Goal: Task Accomplishment & Management: Manage account settings

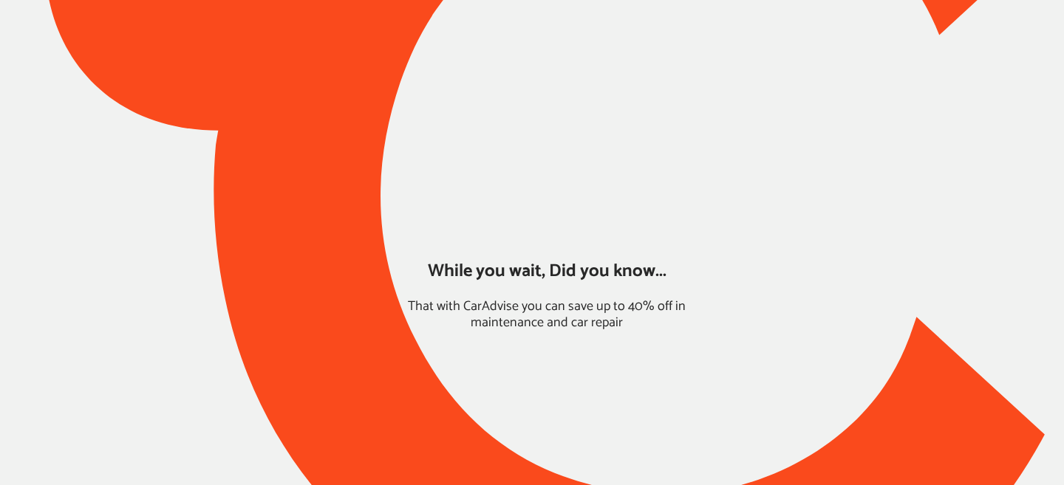
type input "*****"
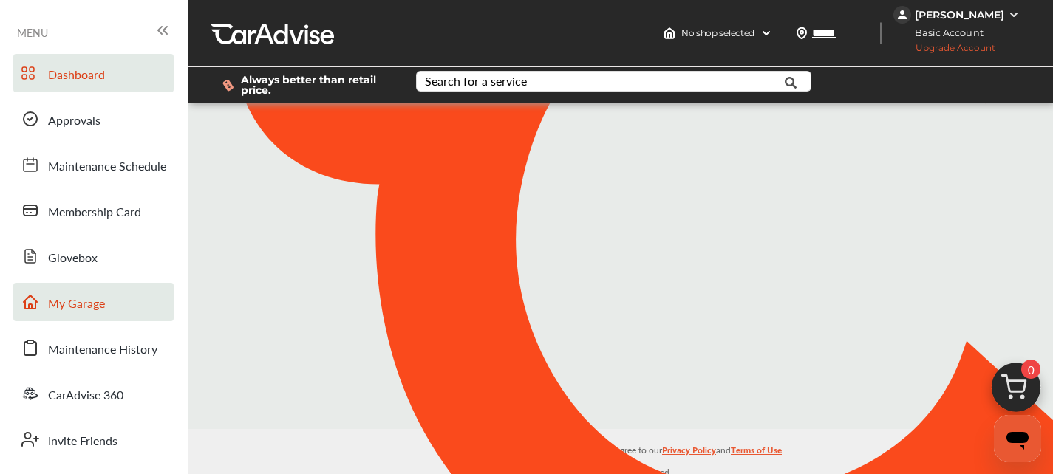
click at [87, 318] on link "My Garage" at bounding box center [93, 302] width 160 height 38
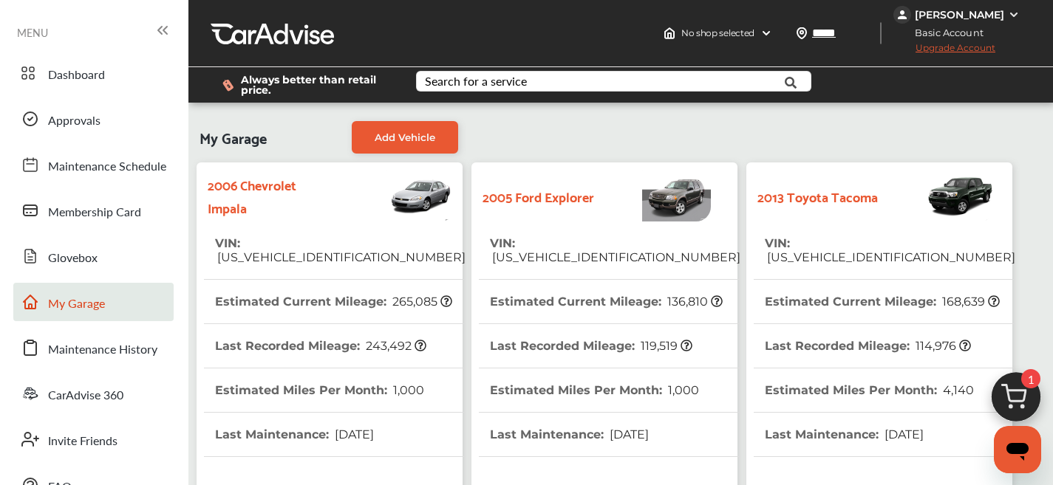
click at [801, 250] on span "5TFTX4CN5DX032317" at bounding box center [889, 257] width 250 height 14
click at [830, 250] on span "5TFTX4CN5DX032317" at bounding box center [889, 257] width 250 height 14
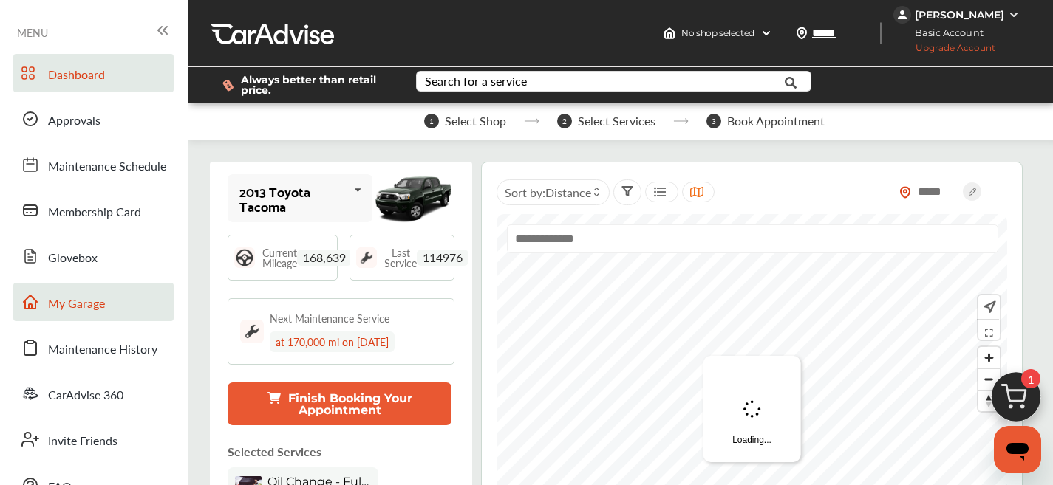
click at [86, 308] on span "My Garage" at bounding box center [76, 304] width 57 height 19
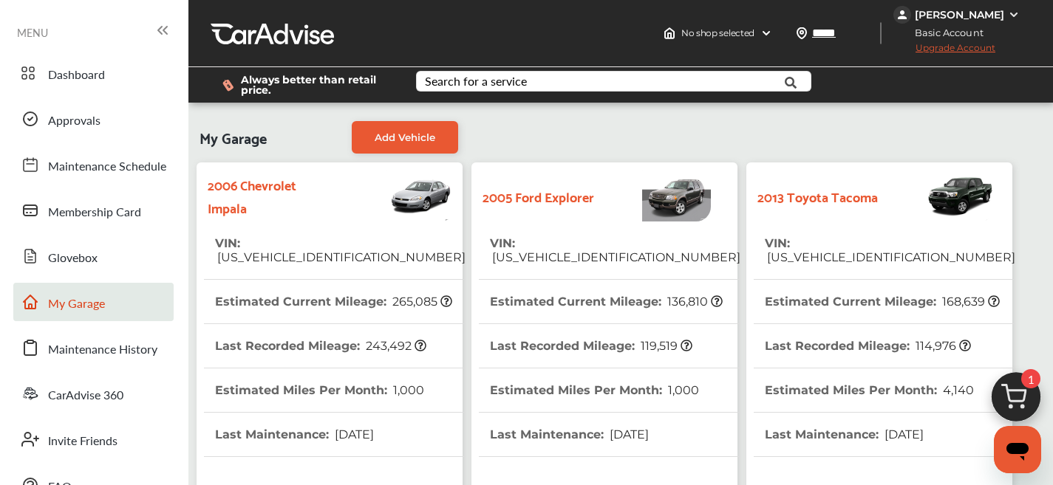
scroll to position [471, 0]
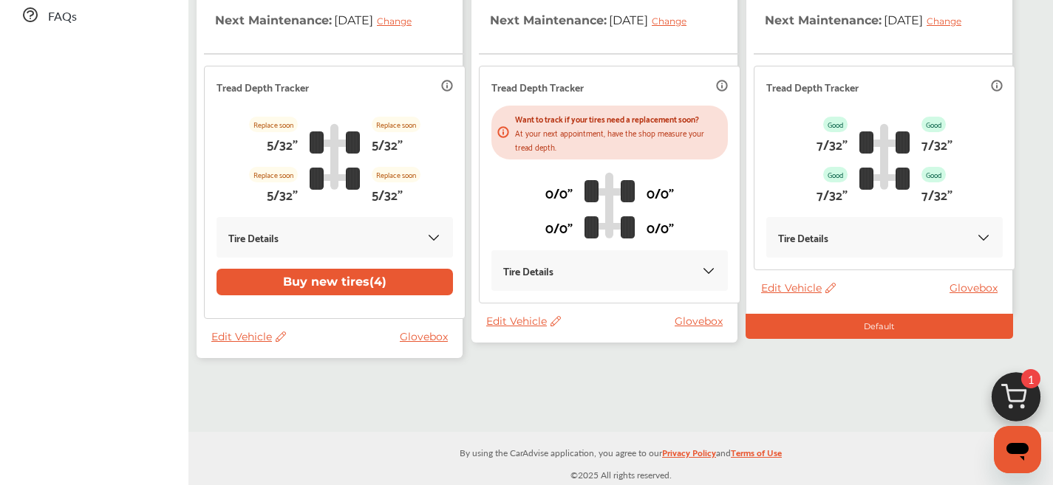
click at [544, 322] on span "Edit Vehicle" at bounding box center [523, 321] width 75 height 13
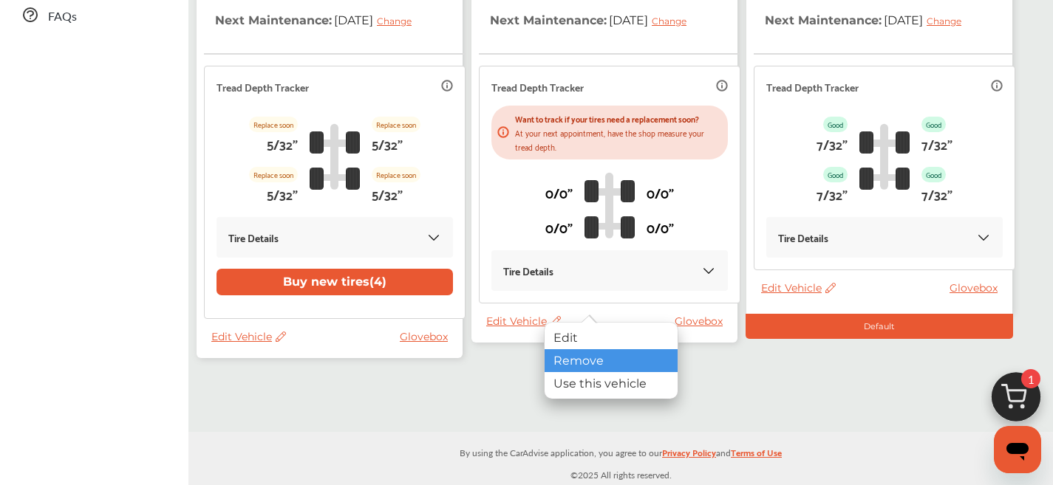
click at [581, 364] on div "Remove" at bounding box center [610, 360] width 133 height 23
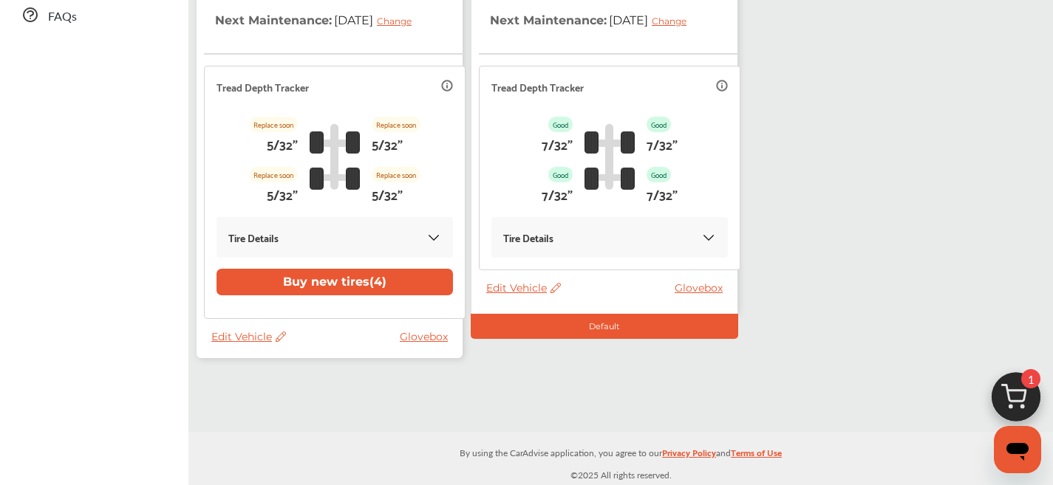
click at [235, 338] on span "Edit Vehicle" at bounding box center [248, 336] width 75 height 13
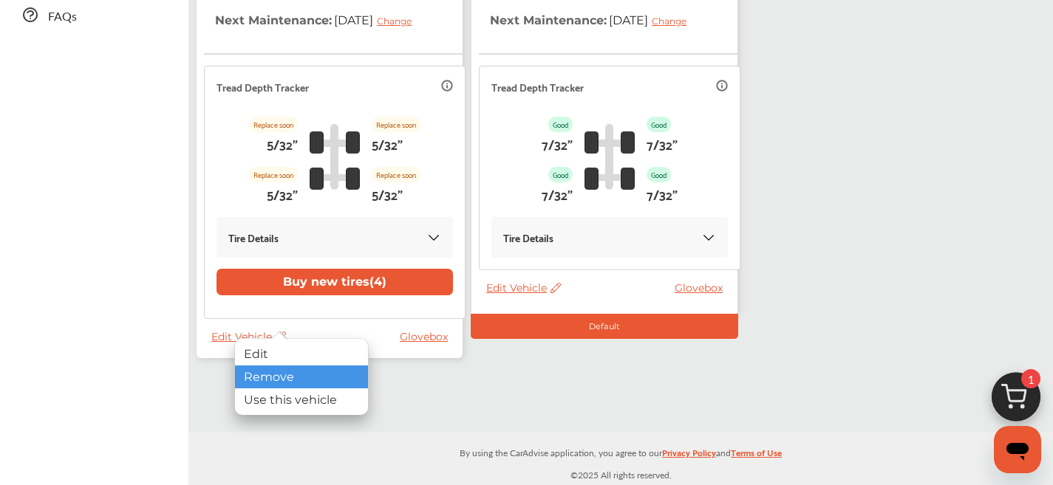
click at [268, 381] on div "Remove" at bounding box center [301, 377] width 133 height 23
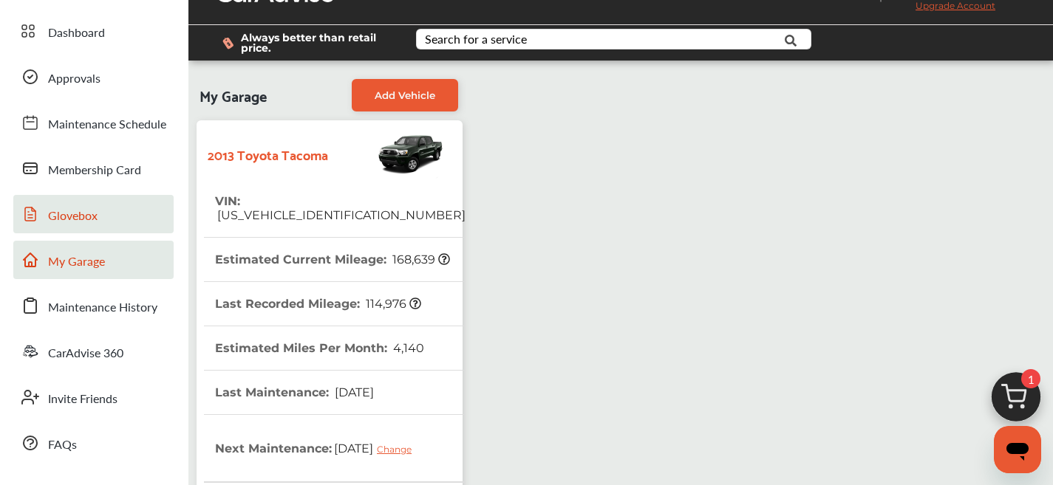
scroll to position [0, 0]
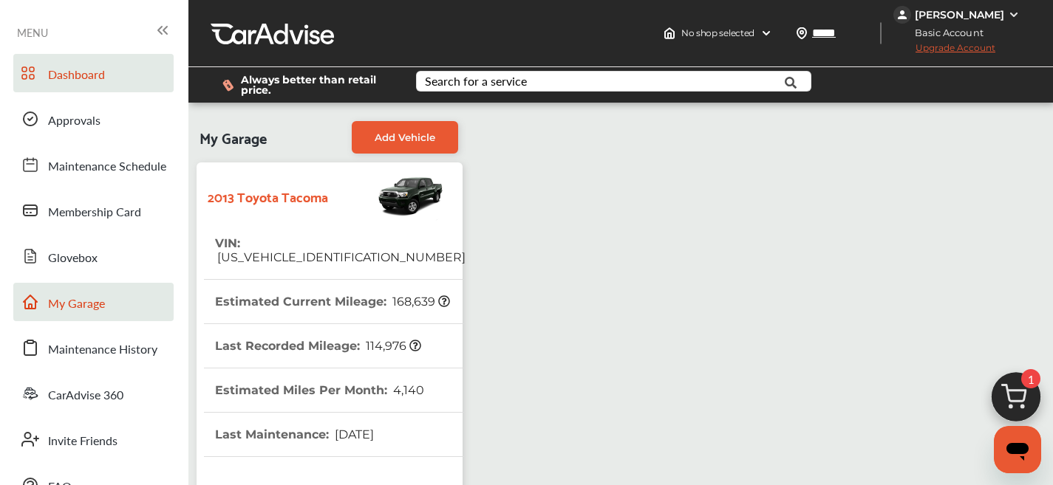
click at [44, 75] on link "Dashboard" at bounding box center [93, 73] width 160 height 38
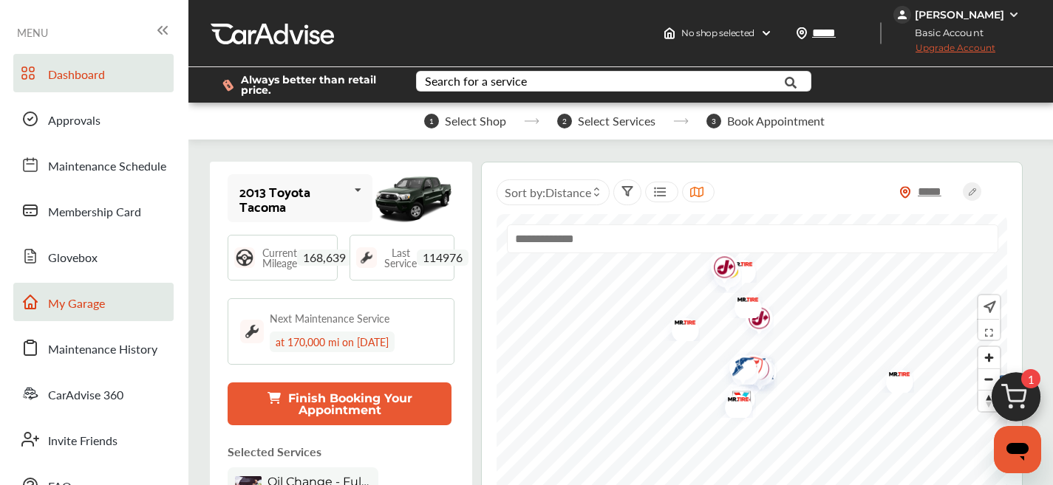
click at [70, 318] on link "My Garage" at bounding box center [93, 302] width 160 height 38
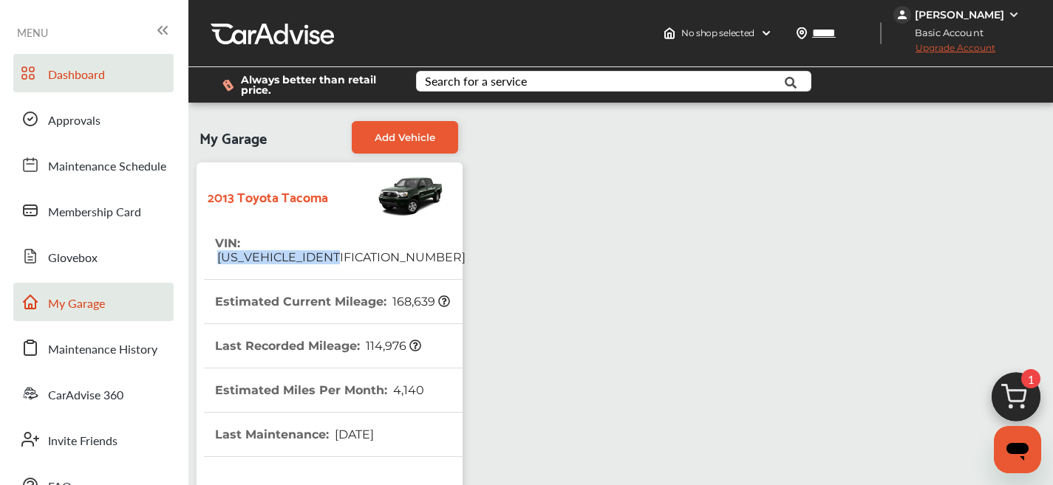
click at [78, 68] on span "Dashboard" at bounding box center [76, 75] width 57 height 19
